Goal: Information Seeking & Learning: Compare options

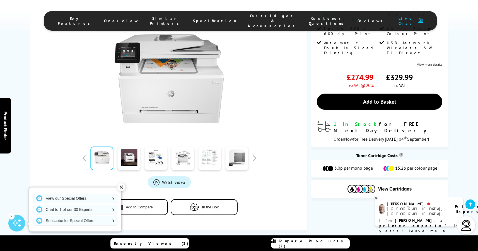
scroll to position [107, 0]
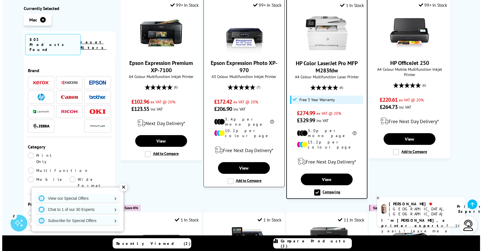
scroll to position [381, 0]
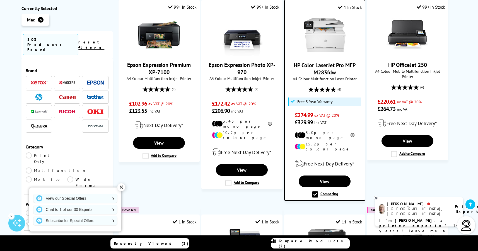
click at [316, 243] on span "Compare Products (2)" at bounding box center [314, 244] width 71 height 10
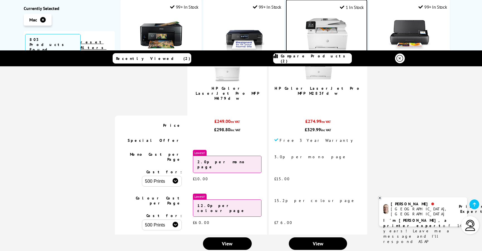
scroll to position [58, 0]
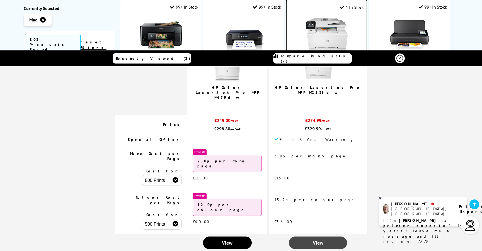
click at [313, 240] on span "View" at bounding box center [318, 243] width 11 height 6
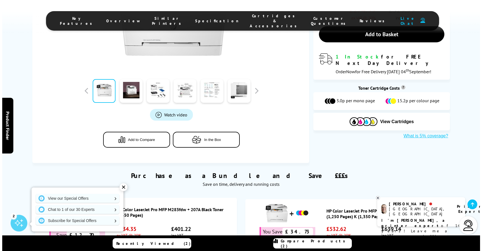
scroll to position [188, 0]
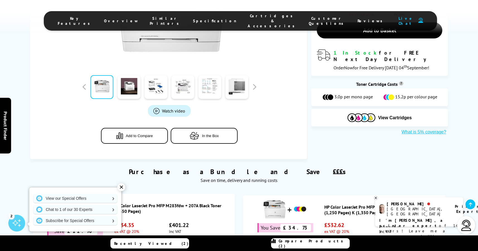
click at [169, 110] on span "Watch video" at bounding box center [173, 111] width 23 height 6
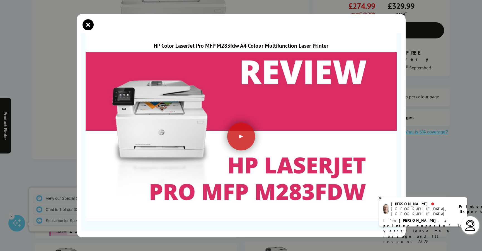
scroll to position [20, 0]
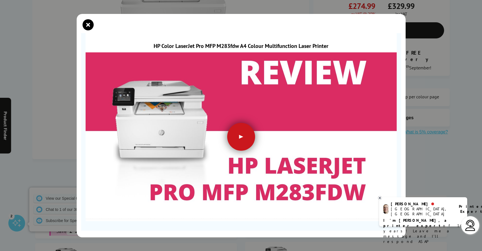
click at [238, 136] on div at bounding box center [241, 137] width 28 height 28
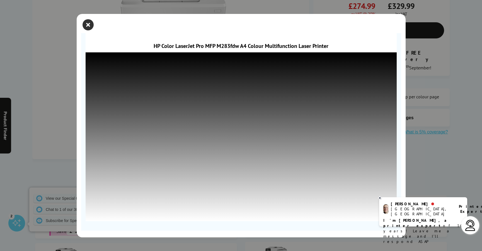
click at [88, 27] on icon "close modal" at bounding box center [88, 24] width 11 height 11
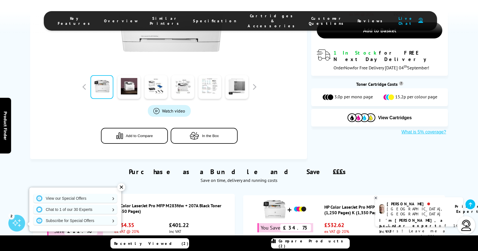
click at [311, 243] on span "Compare Products (2)" at bounding box center [314, 244] width 71 height 10
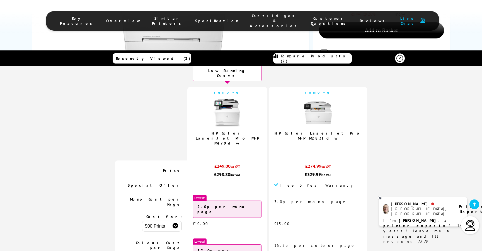
scroll to position [12, 0]
click at [241, 111] on img at bounding box center [227, 113] width 28 height 28
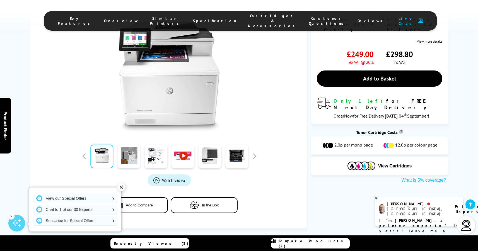
scroll to position [121, 0]
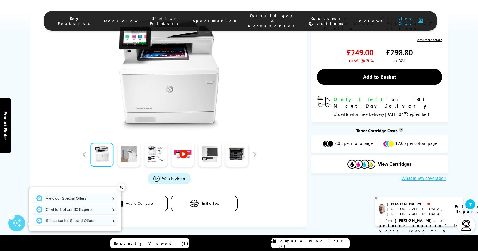
click at [128, 154] on link at bounding box center [128, 155] width 23 height 24
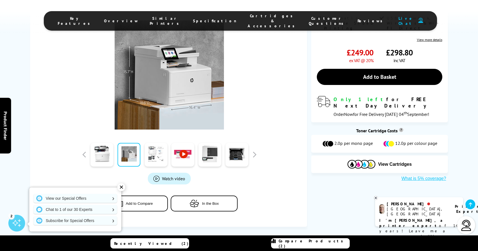
click at [151, 158] on link at bounding box center [156, 155] width 23 height 24
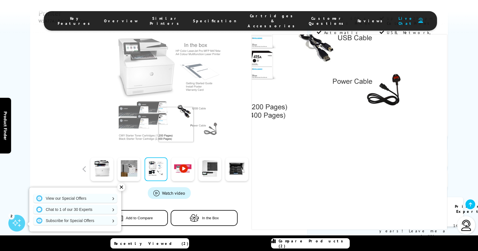
scroll to position [105, 0]
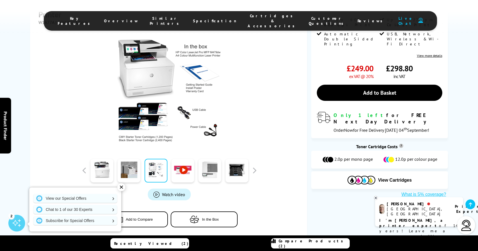
click at [212, 175] on link at bounding box center [209, 171] width 23 height 24
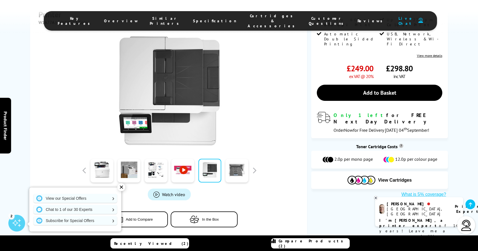
click at [237, 174] on link at bounding box center [236, 171] width 23 height 24
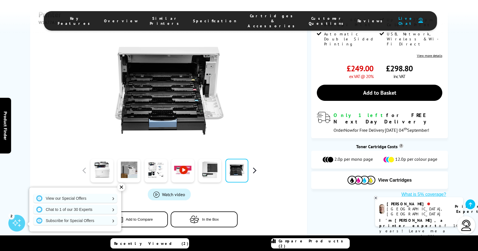
click at [256, 173] on button "button" at bounding box center [254, 171] width 8 height 8
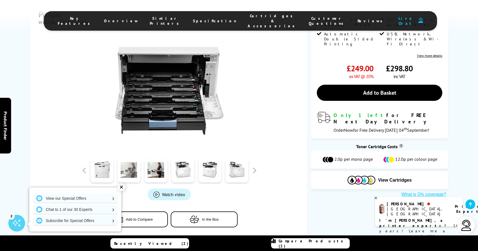
click at [129, 168] on link at bounding box center [128, 171] width 23 height 24
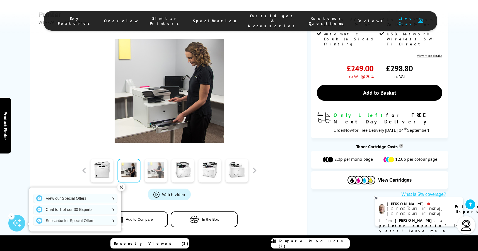
click at [157, 172] on link at bounding box center [156, 171] width 23 height 24
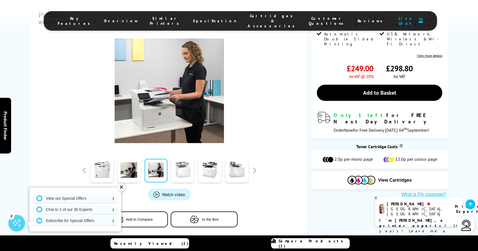
click at [182, 172] on link at bounding box center [183, 171] width 23 height 24
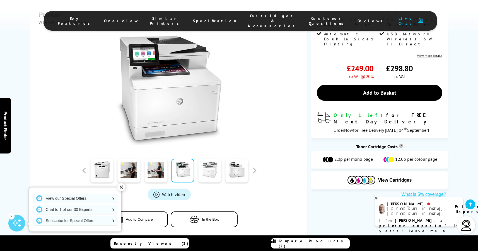
click at [206, 173] on link at bounding box center [209, 171] width 23 height 24
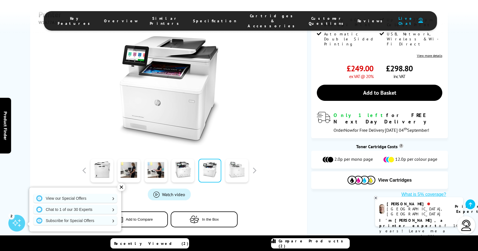
click at [236, 175] on link at bounding box center [236, 171] width 23 height 24
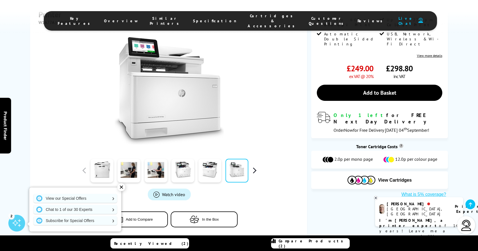
click at [256, 171] on button "button" at bounding box center [254, 171] width 8 height 8
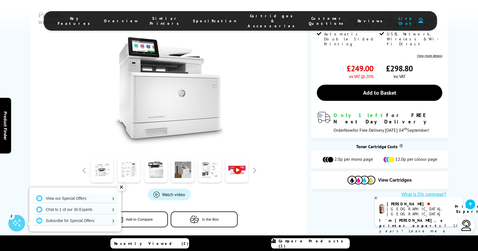
click at [211, 170] on link at bounding box center [209, 171] width 23 height 24
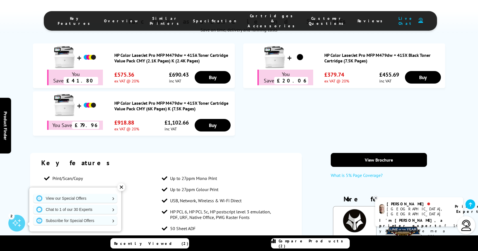
scroll to position [312, 0]
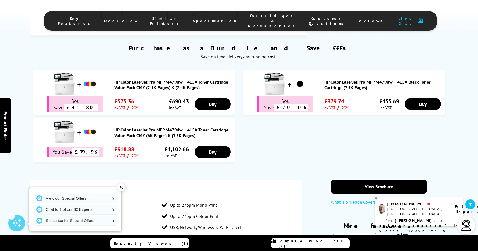
click at [366, 83] on link "HP Color LaserJet Pro MFP M479dw + 415X Black Toner Cartridge (7.5K Pages)" at bounding box center [383, 84] width 118 height 11
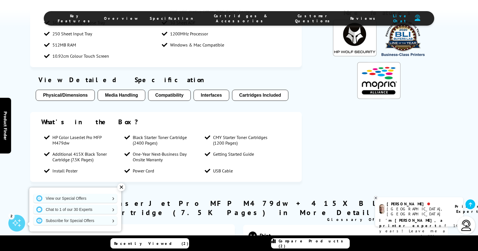
scroll to position [413, 0]
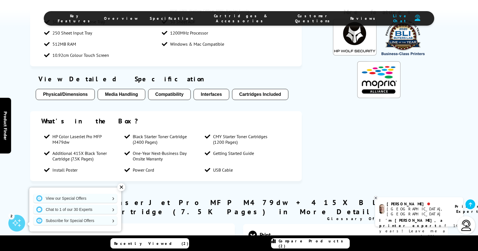
click at [169, 91] on button "Compatibility" at bounding box center [169, 94] width 43 height 11
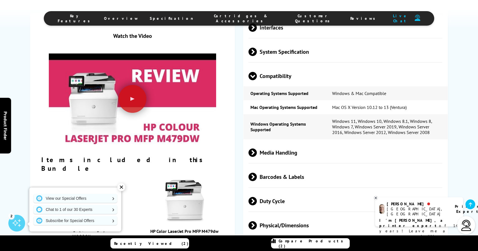
scroll to position [823, 0]
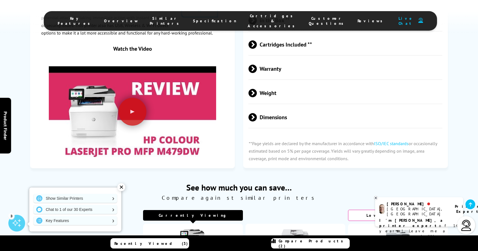
scroll to position [1259, 0]
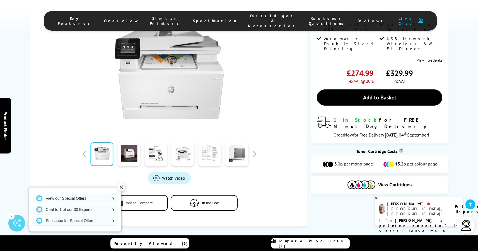
scroll to position [69, 0]
